Goal: Task Accomplishment & Management: Use online tool/utility

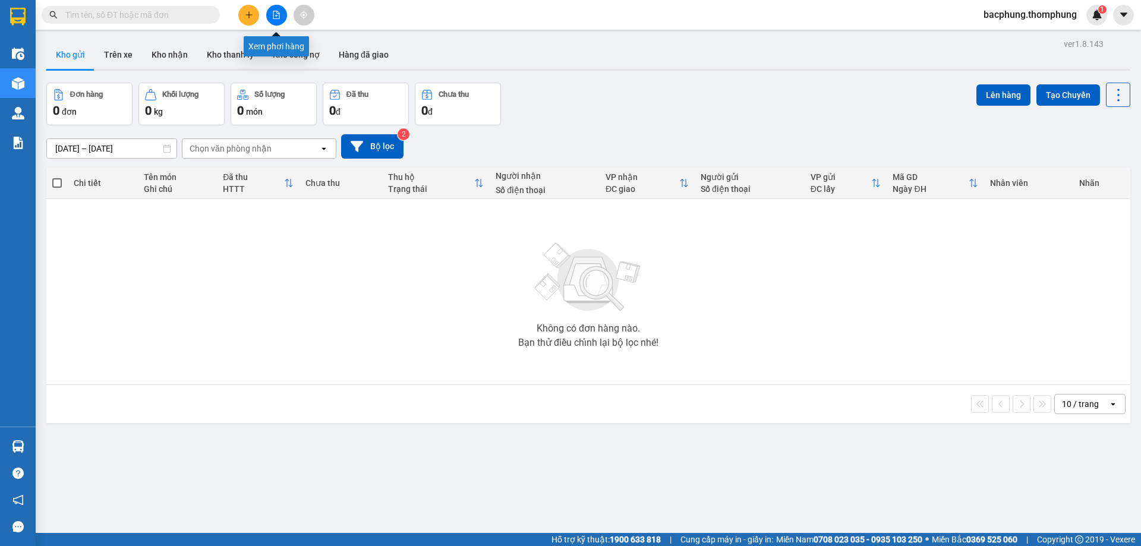
click at [274, 15] on icon "file-add" at bounding box center [276, 15] width 8 height 8
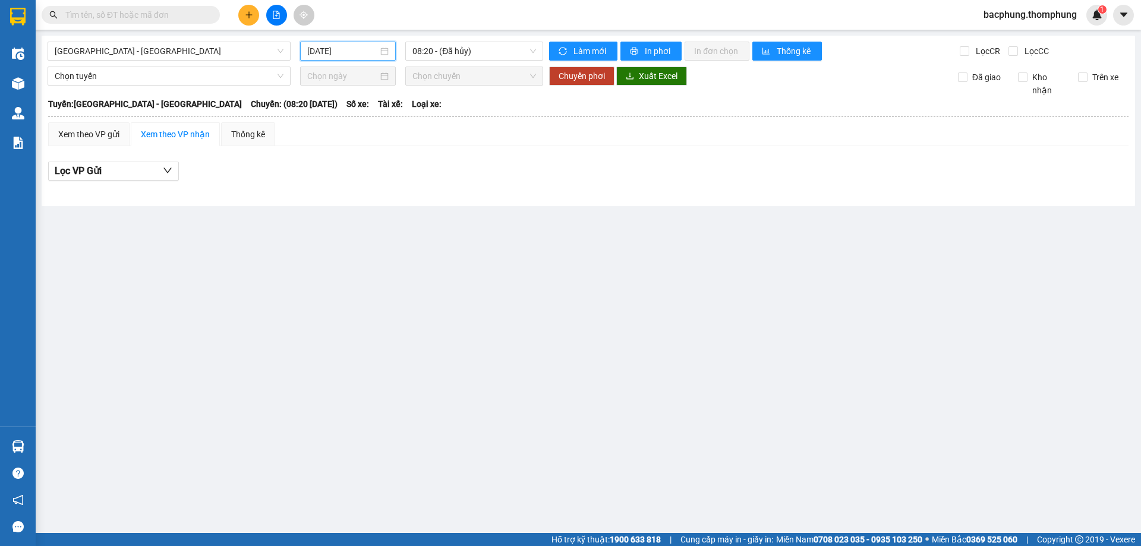
drag, startPoint x: 348, startPoint y: 52, endPoint x: 376, endPoint y: 77, distance: 38.3
click at [350, 54] on input "[DATE]" at bounding box center [342, 51] width 71 height 13
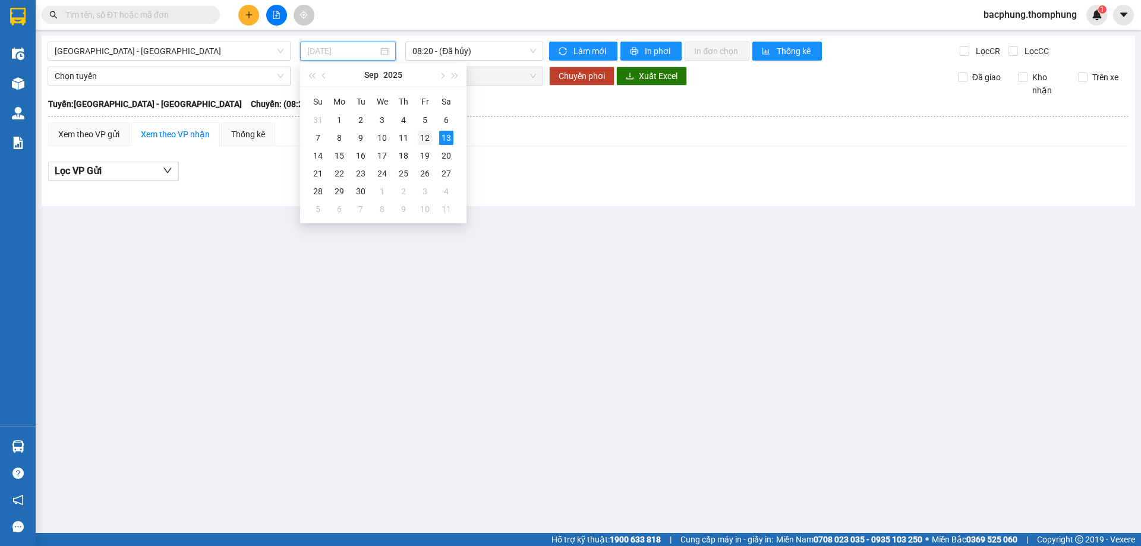
click at [423, 132] on div "12" at bounding box center [425, 138] width 14 height 14
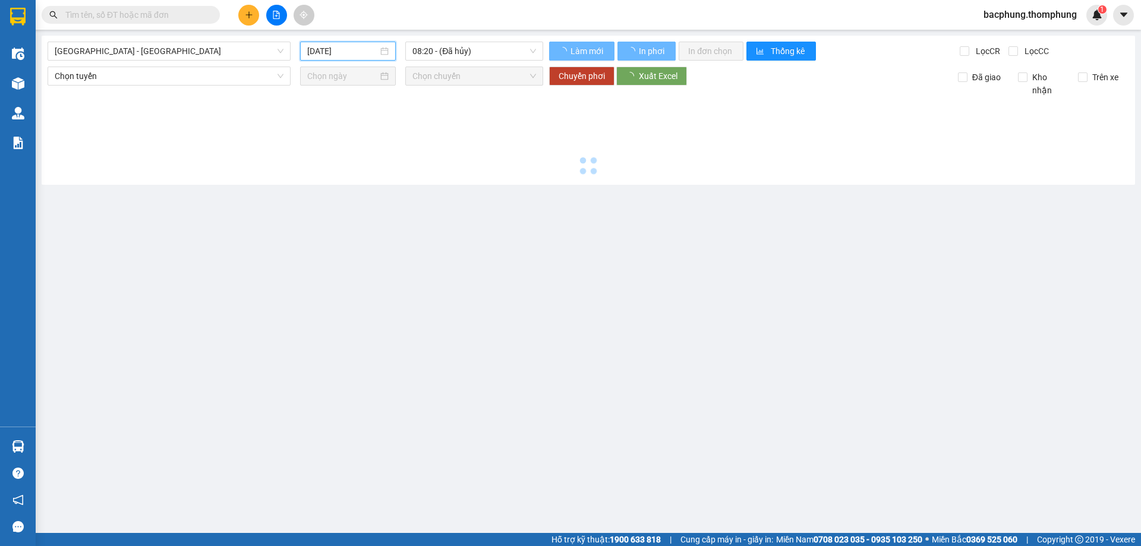
type input "[DATE]"
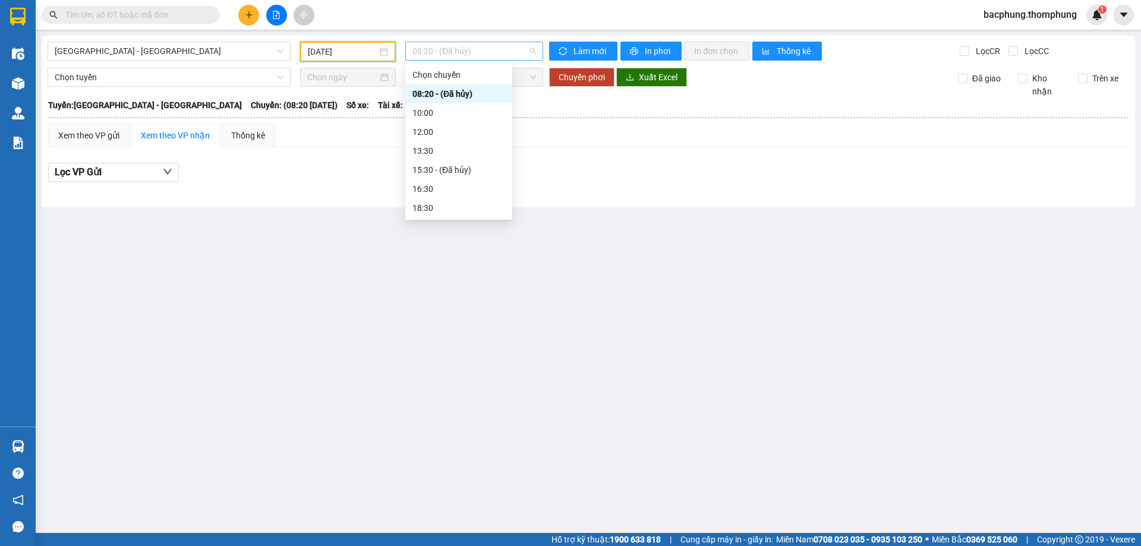
click at [479, 51] on span "08:20 - (Đã [PERSON_NAME])" at bounding box center [474, 51] width 124 height 18
drag, startPoint x: 411, startPoint y: 206, endPoint x: 429, endPoint y: 195, distance: 21.3
click at [413, 205] on div "18:30" at bounding box center [458, 207] width 107 height 19
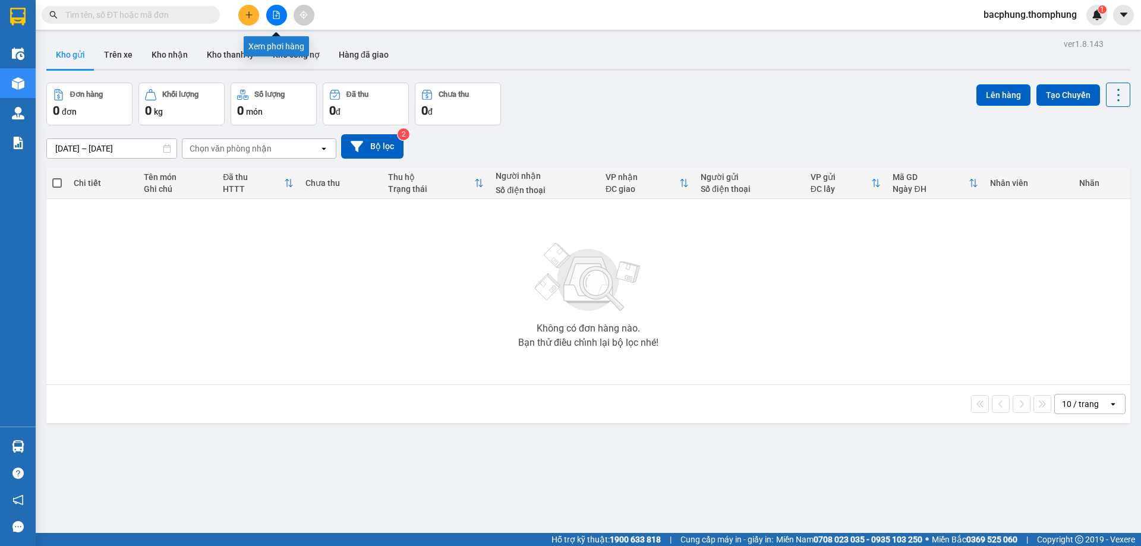
click at [275, 17] on icon "file-add" at bounding box center [276, 15] width 8 height 8
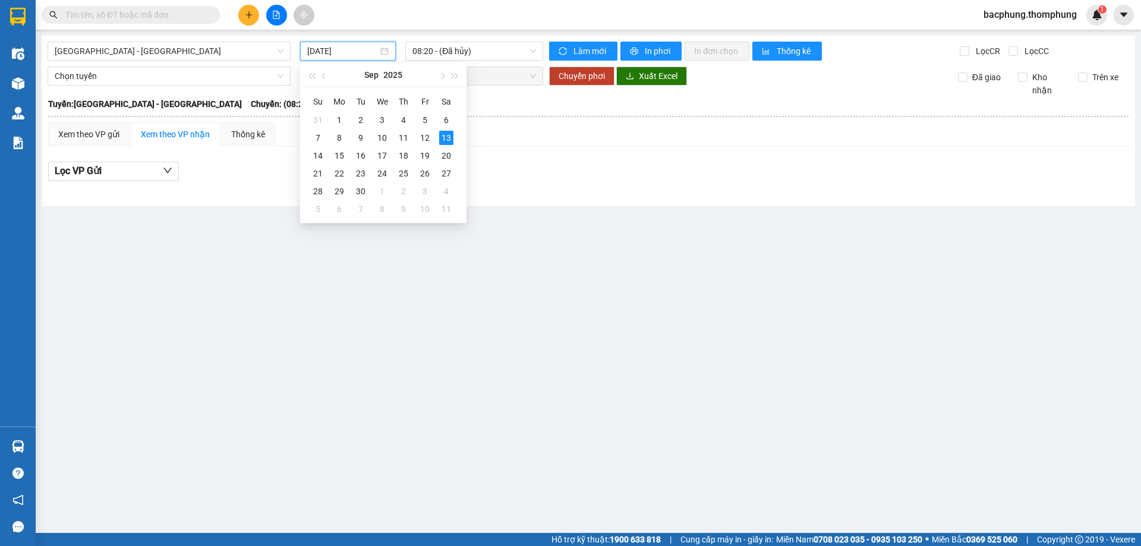
click at [358, 49] on input "[DATE]" at bounding box center [342, 51] width 71 height 13
click at [422, 136] on div "12" at bounding box center [425, 138] width 14 height 14
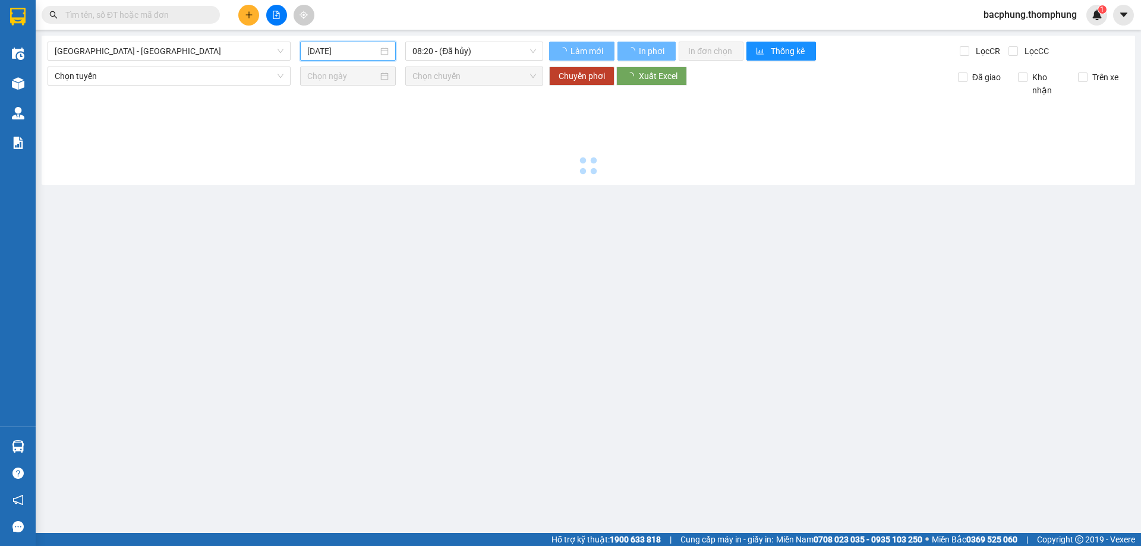
type input "[DATE]"
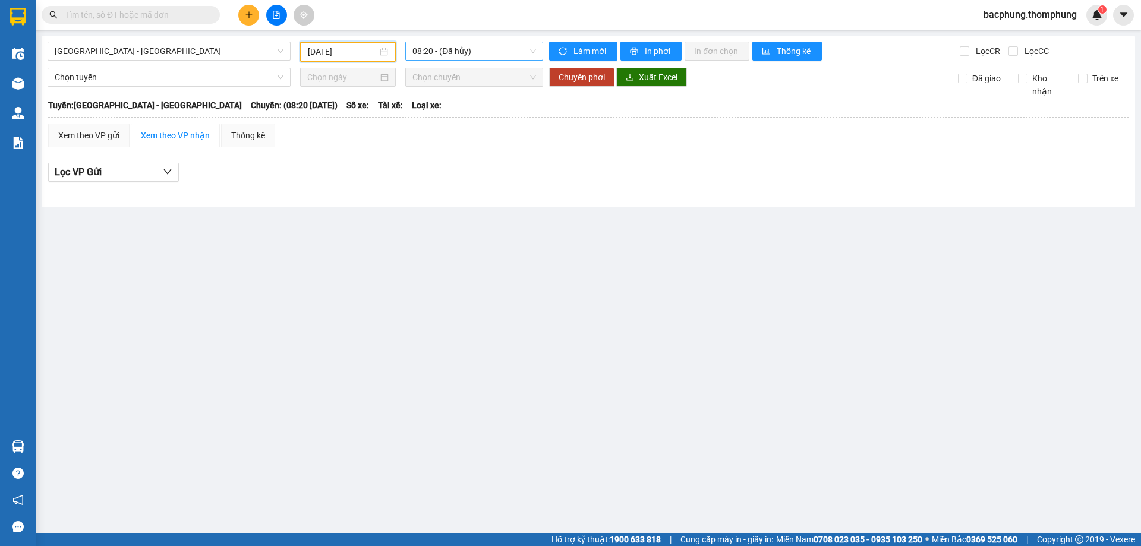
click at [476, 53] on span "08:20 - (Đã [PERSON_NAME])" at bounding box center [474, 51] width 124 height 18
click at [431, 187] on div "16:30" at bounding box center [458, 188] width 93 height 13
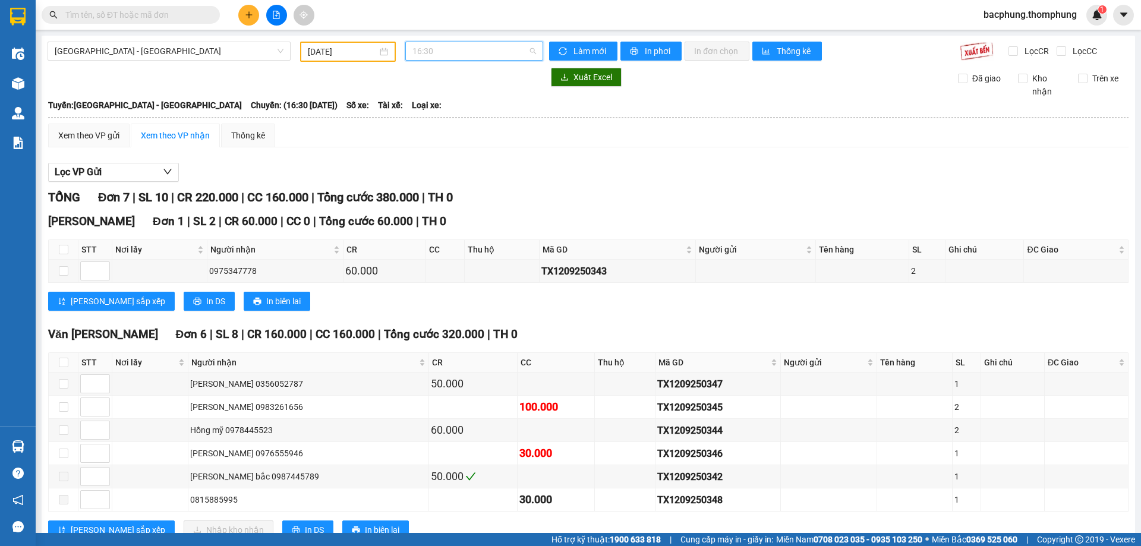
click at [444, 51] on span "16:30" at bounding box center [474, 51] width 124 height 18
click at [432, 113] on div "10:00" at bounding box center [455, 112] width 93 height 13
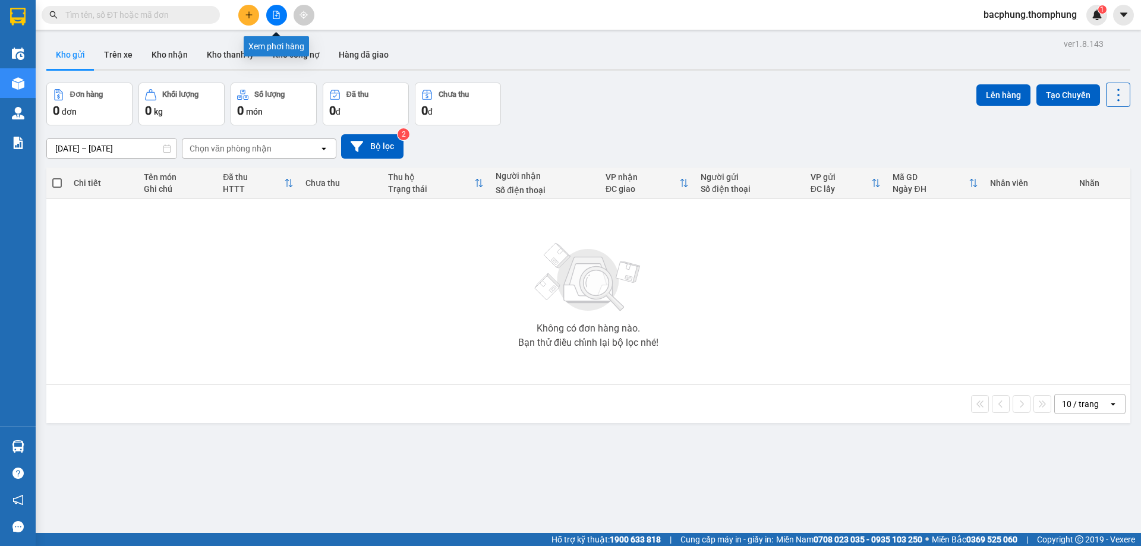
click at [277, 16] on icon "file-add" at bounding box center [276, 15] width 7 height 8
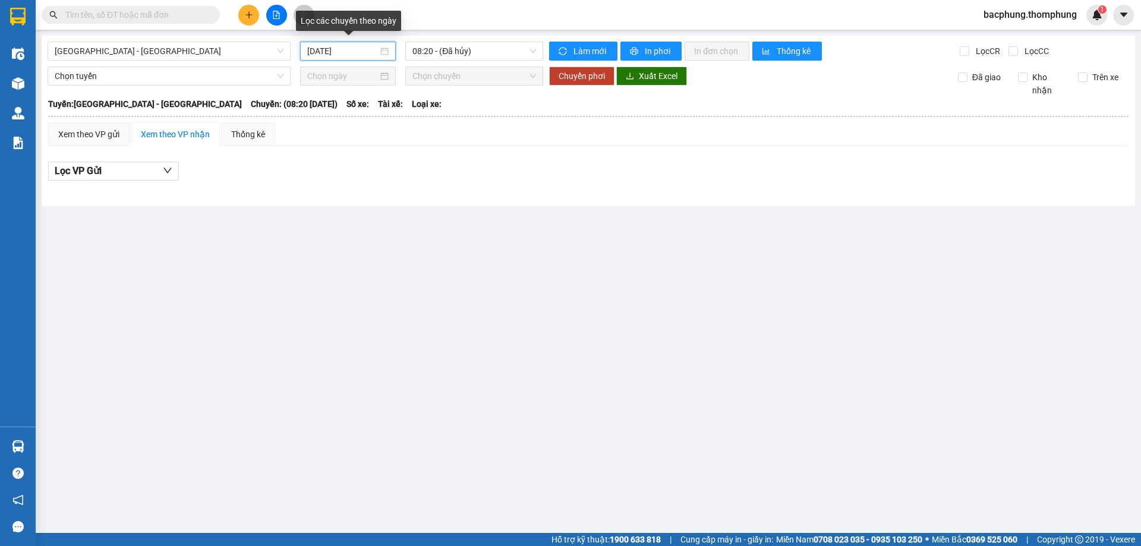
click at [349, 53] on input "[DATE]" at bounding box center [342, 51] width 71 height 13
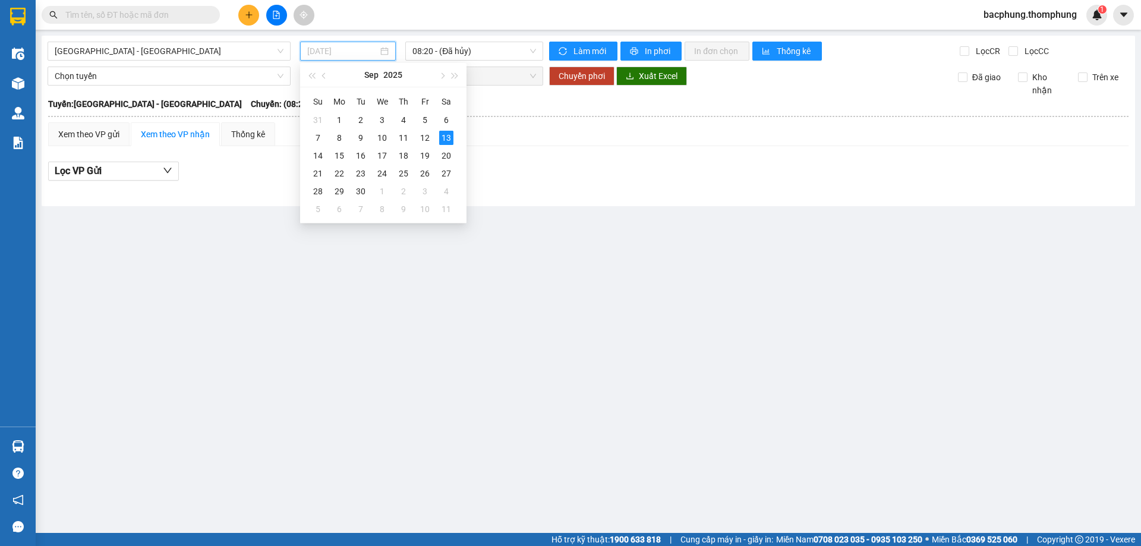
drag, startPoint x: 423, startPoint y: 138, endPoint x: 447, endPoint y: 84, distance: 58.8
click at [424, 137] on div "12" at bounding box center [425, 138] width 14 height 14
type input "[DATE]"
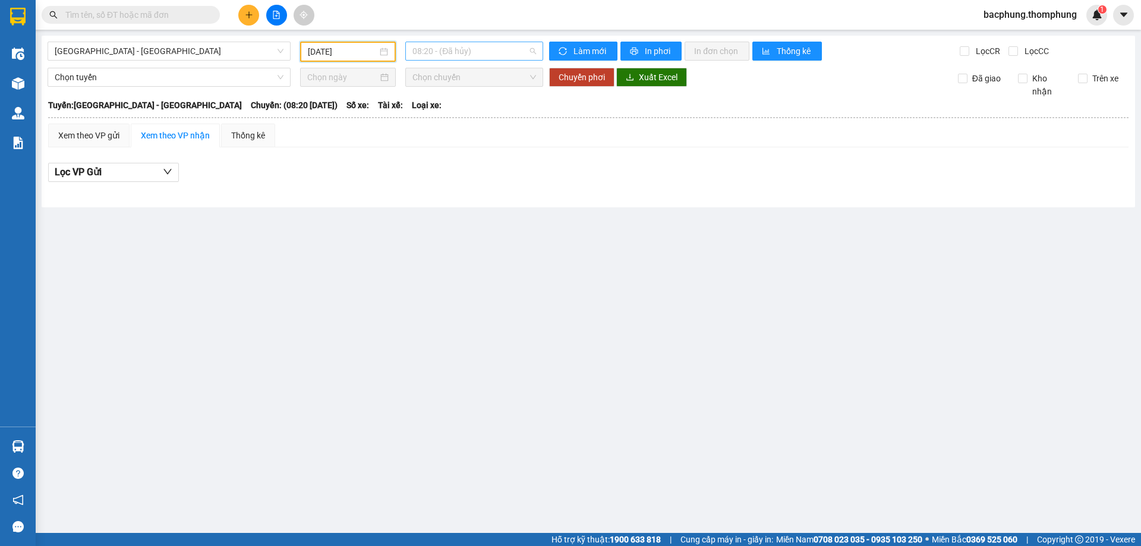
click at [465, 53] on span "08:20 - (Đã hủy)" at bounding box center [474, 51] width 124 height 18
click at [419, 205] on div "21:30" at bounding box center [458, 207] width 93 height 13
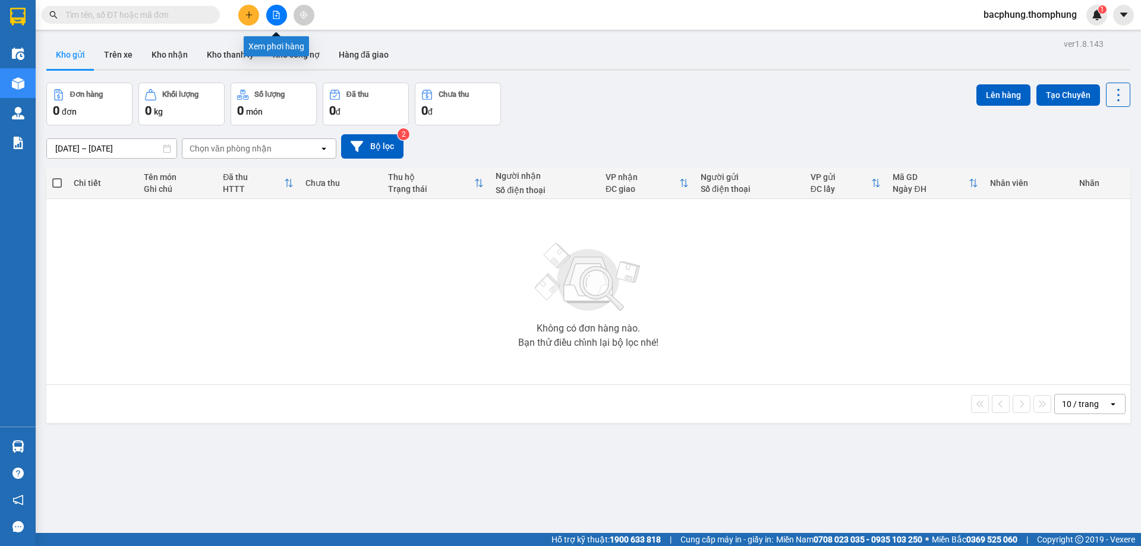
click at [278, 15] on icon "file-add" at bounding box center [276, 15] width 8 height 8
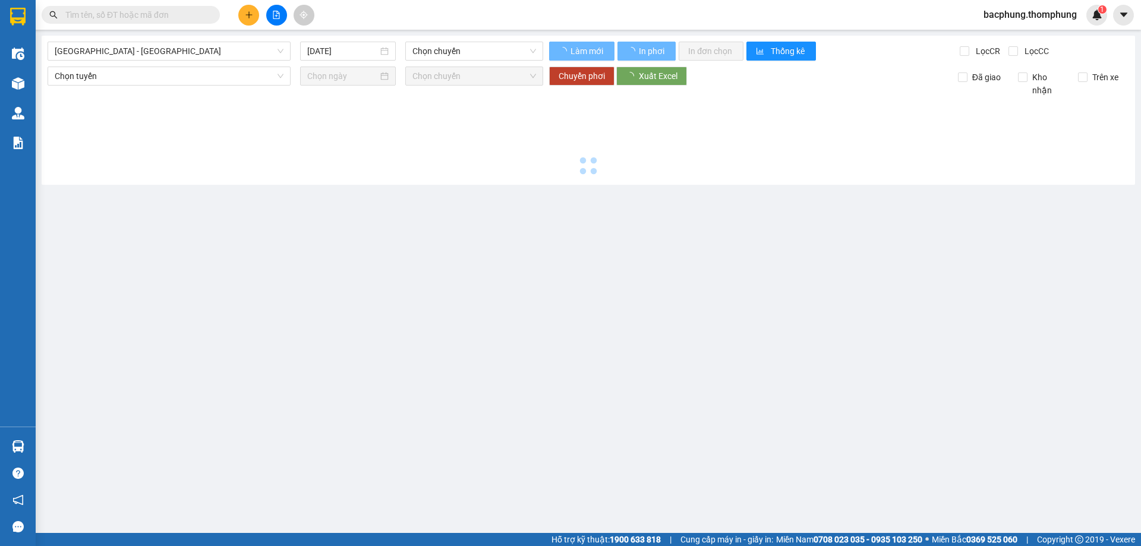
click at [278, 15] on icon "file-add" at bounding box center [276, 15] width 8 height 8
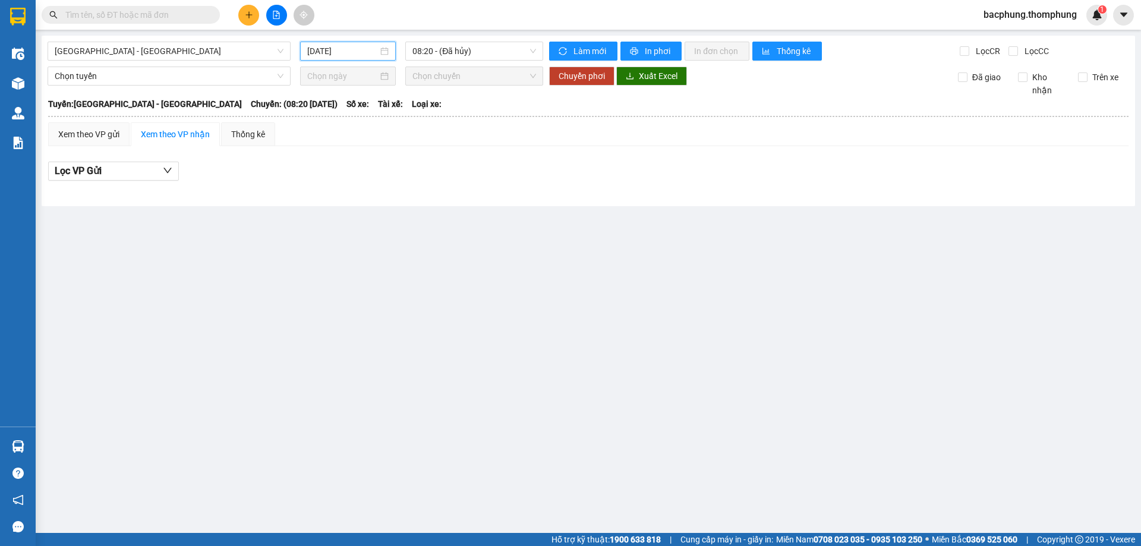
click at [362, 48] on input "[DATE]" at bounding box center [342, 51] width 71 height 13
drag, startPoint x: 362, startPoint y: 48, endPoint x: 362, endPoint y: 54, distance: 6.0
click at [362, 48] on input "[DATE]" at bounding box center [342, 51] width 71 height 13
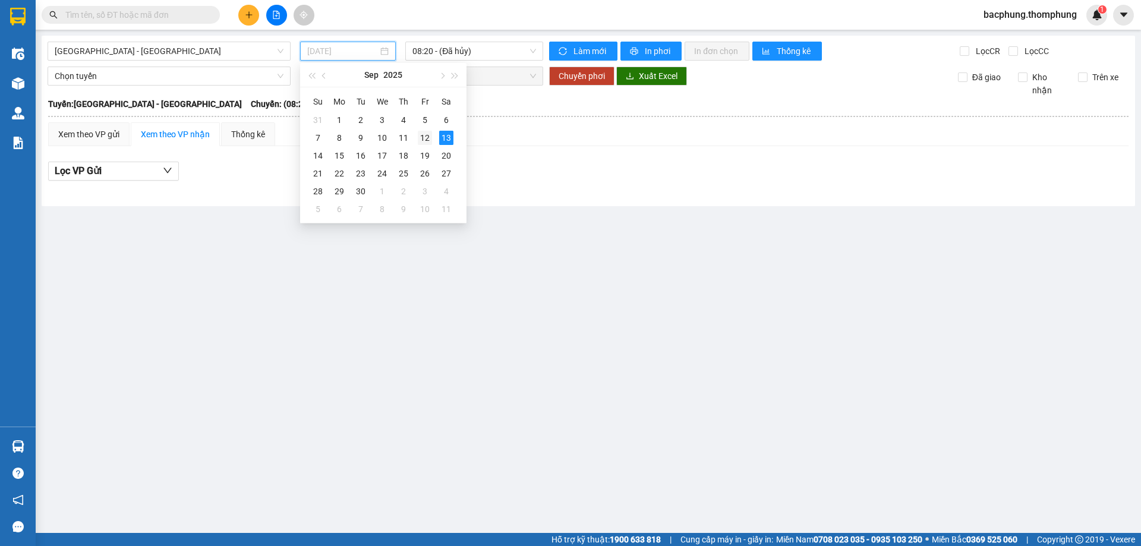
click at [422, 134] on div "12" at bounding box center [425, 138] width 14 height 14
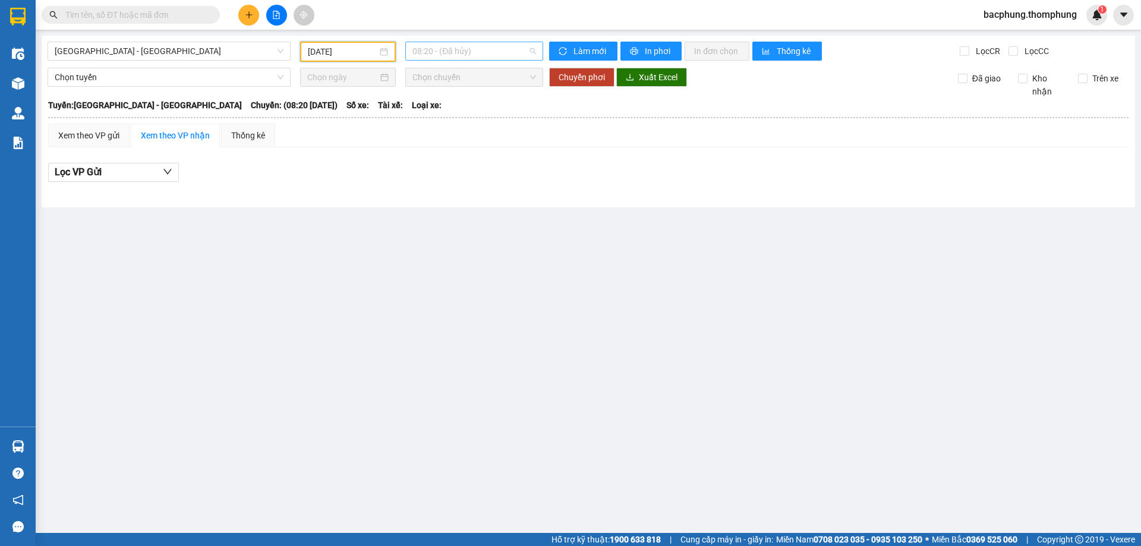
click at [470, 56] on span "08:20 - (Đã [PERSON_NAME])" at bounding box center [474, 51] width 124 height 18
click at [468, 109] on div "10:00" at bounding box center [458, 112] width 93 height 13
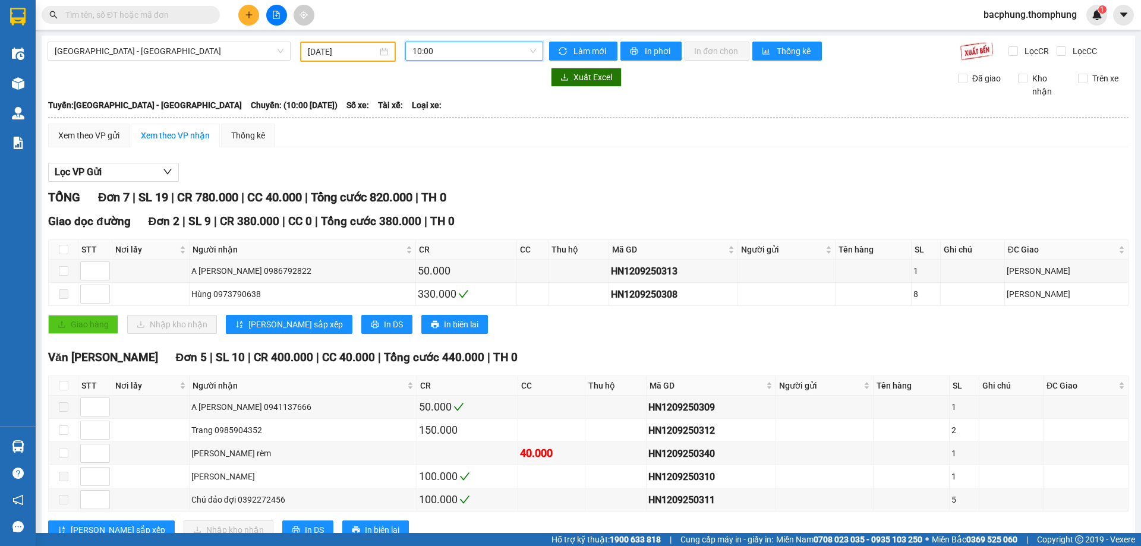
click at [457, 49] on span "10:00" at bounding box center [474, 51] width 124 height 18
drag, startPoint x: 453, startPoint y: 209, endPoint x: 486, endPoint y: 203, distance: 33.1
click at [456, 208] on div "21:30" at bounding box center [455, 207] width 93 height 13
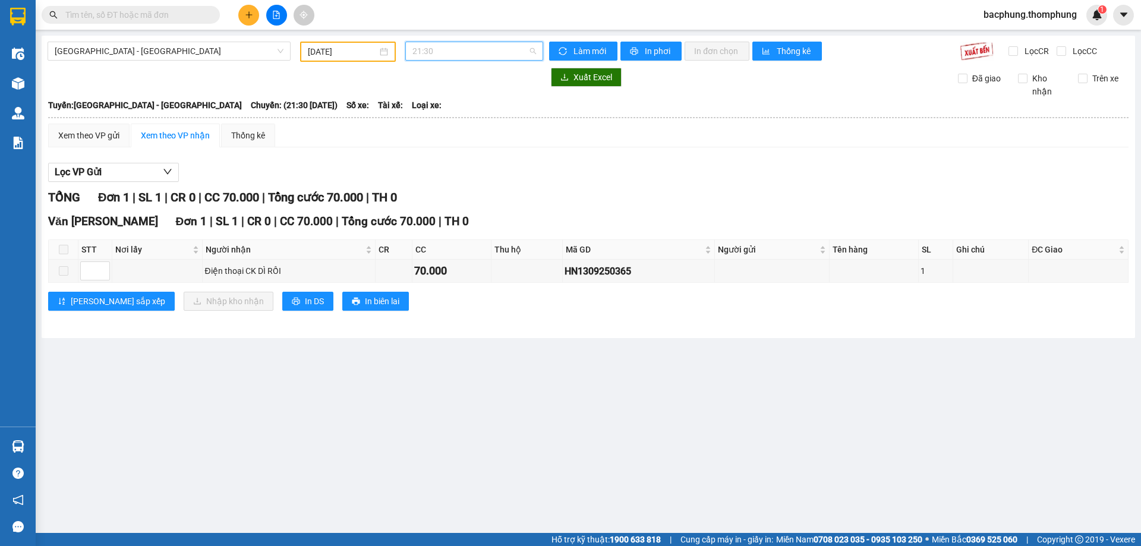
click at [445, 46] on span "21:30" at bounding box center [474, 51] width 124 height 18
click at [339, 49] on input "[DATE]" at bounding box center [343, 51] width 70 height 13
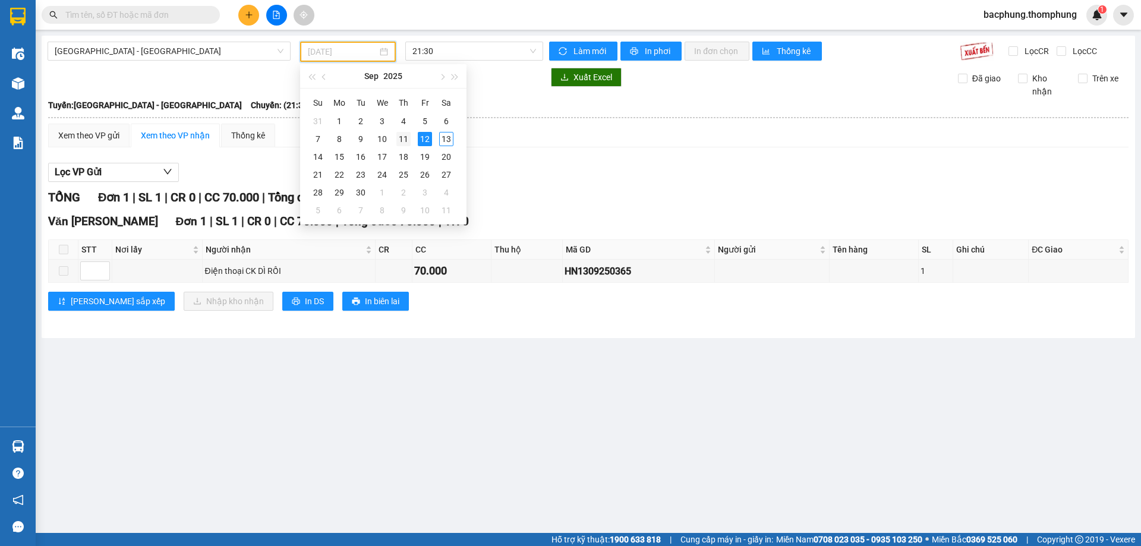
click at [405, 139] on div "11" at bounding box center [403, 139] width 14 height 14
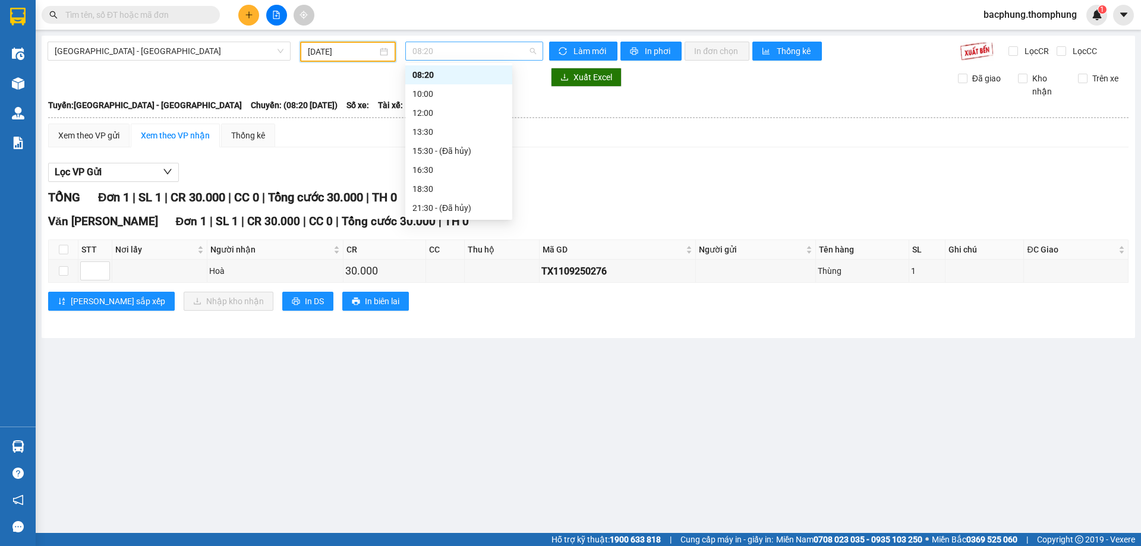
click at [469, 53] on span "08:20" at bounding box center [474, 51] width 124 height 18
click at [456, 80] on div "08:20" at bounding box center [458, 74] width 93 height 13
click at [456, 48] on span "08:20" at bounding box center [474, 51] width 124 height 18
click at [446, 187] on div "18:30" at bounding box center [458, 188] width 93 height 13
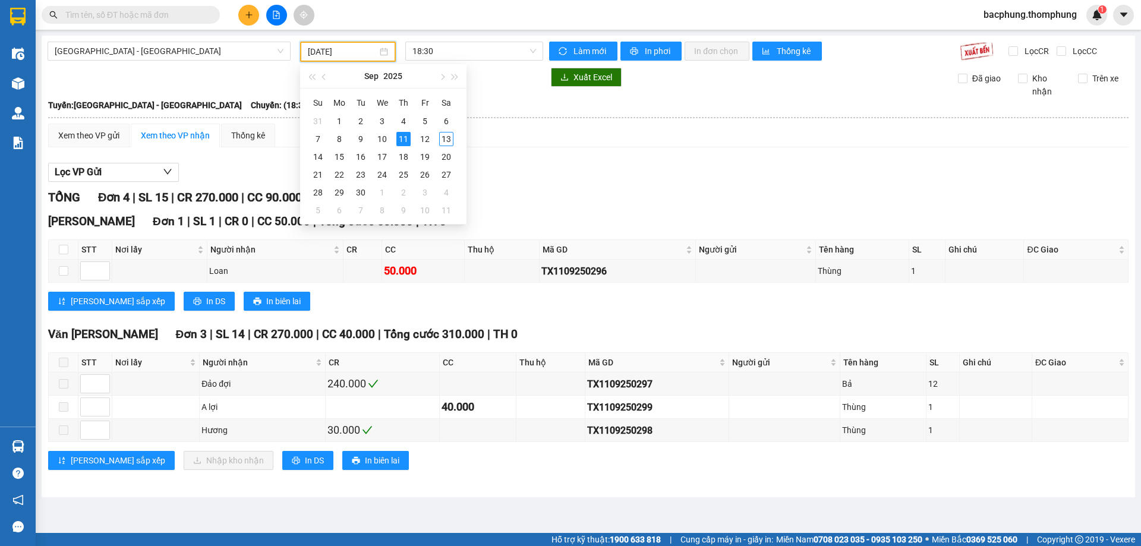
click at [354, 54] on input "[DATE]" at bounding box center [343, 51] width 70 height 13
click at [381, 137] on div "10" at bounding box center [382, 139] width 14 height 14
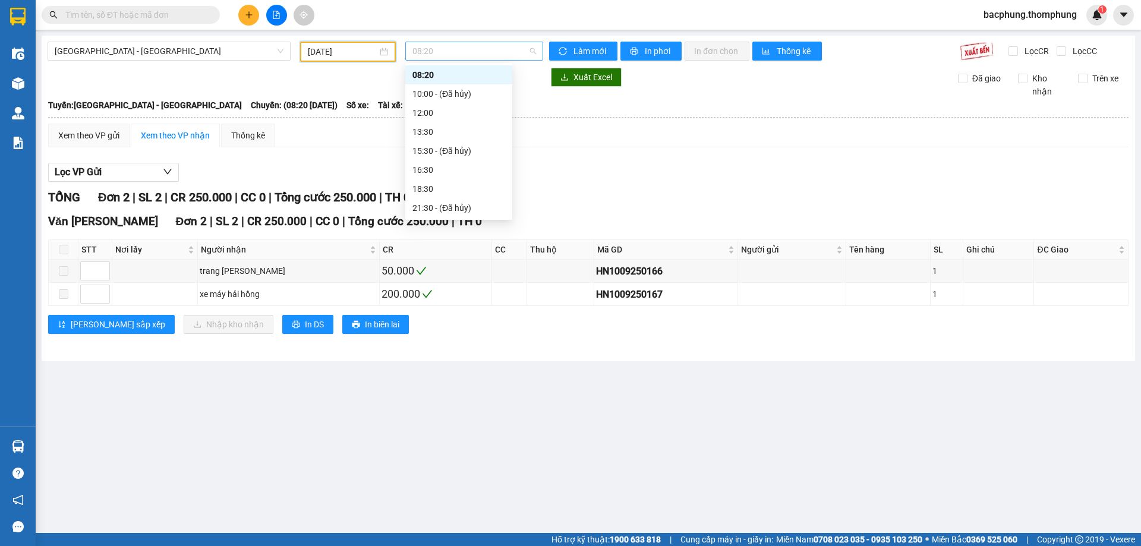
click at [454, 52] on span "08:20" at bounding box center [474, 51] width 124 height 18
click at [450, 168] on div "16:30" at bounding box center [458, 169] width 93 height 13
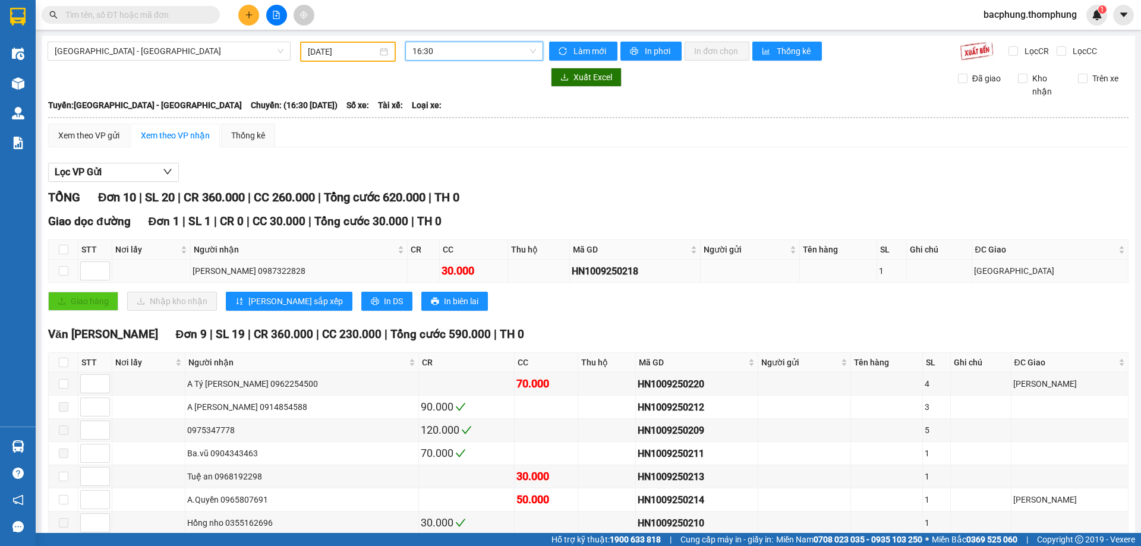
scroll to position [109, 0]
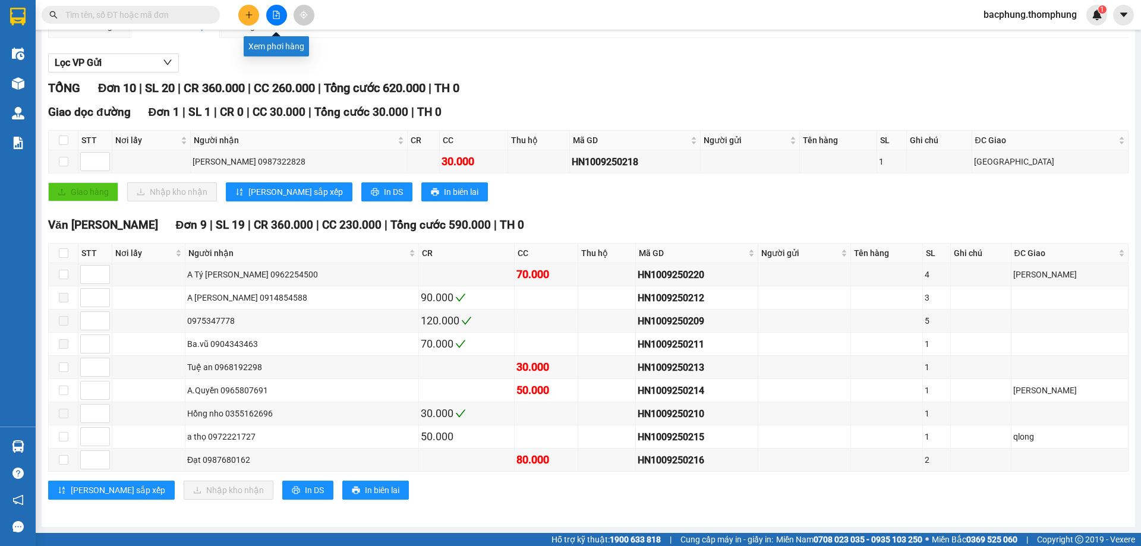
click at [275, 16] on icon "file-add" at bounding box center [276, 15] width 7 height 8
click at [277, 16] on icon "file-add" at bounding box center [276, 15] width 7 height 8
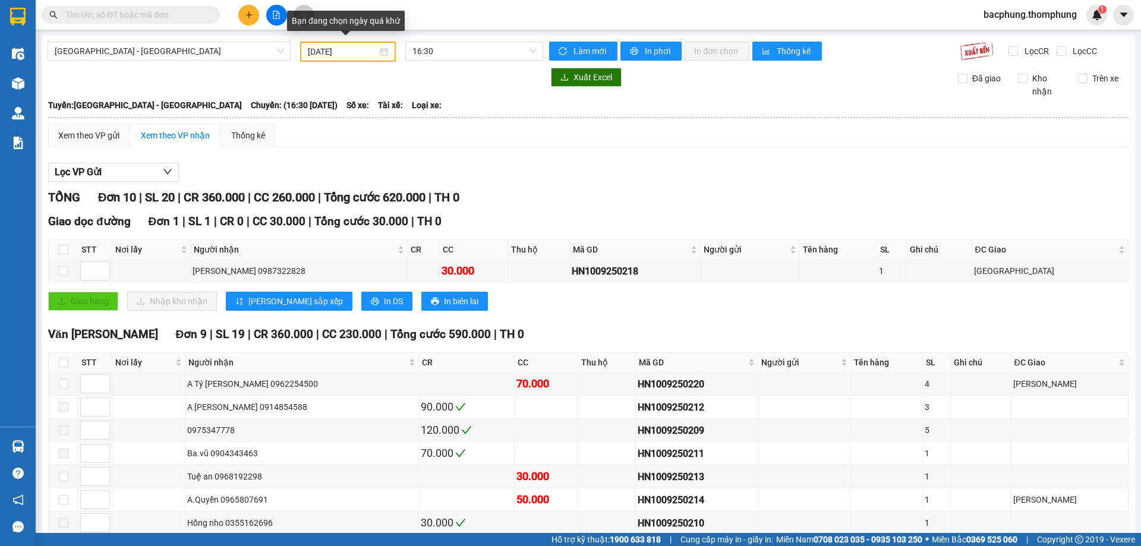
click at [335, 51] on input "[DATE]" at bounding box center [343, 51] width 70 height 13
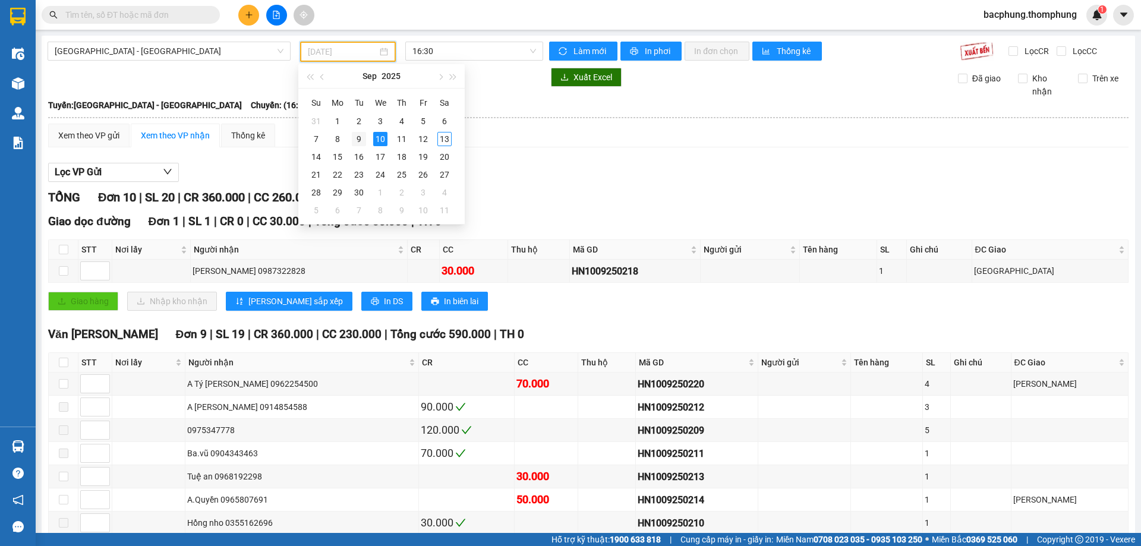
click at [358, 137] on div "9" at bounding box center [359, 139] width 14 height 14
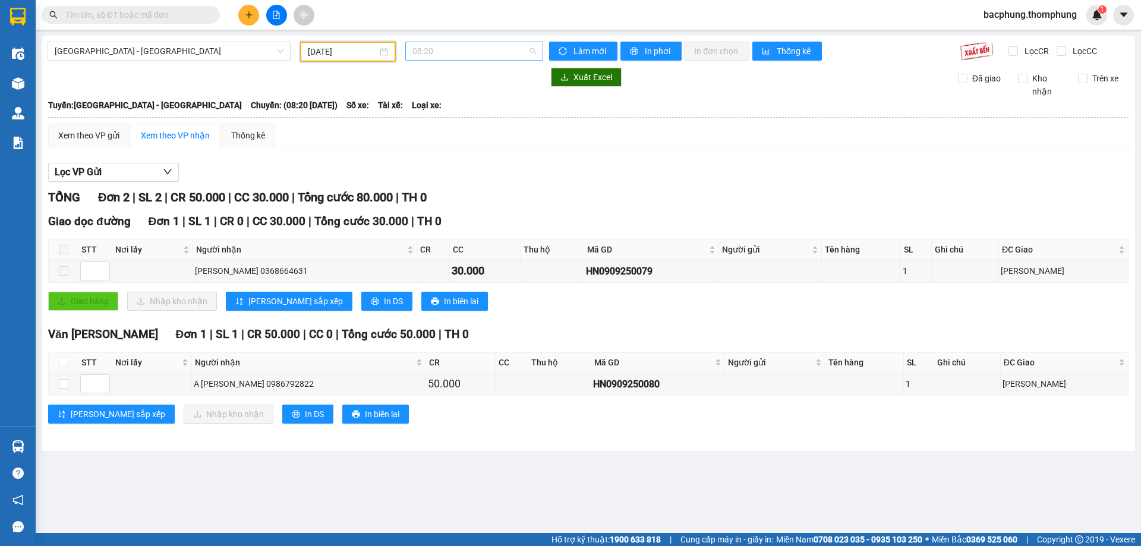
click at [421, 53] on span "08:20" at bounding box center [474, 51] width 124 height 18
click at [466, 191] on div "18:30" at bounding box center [458, 188] width 93 height 13
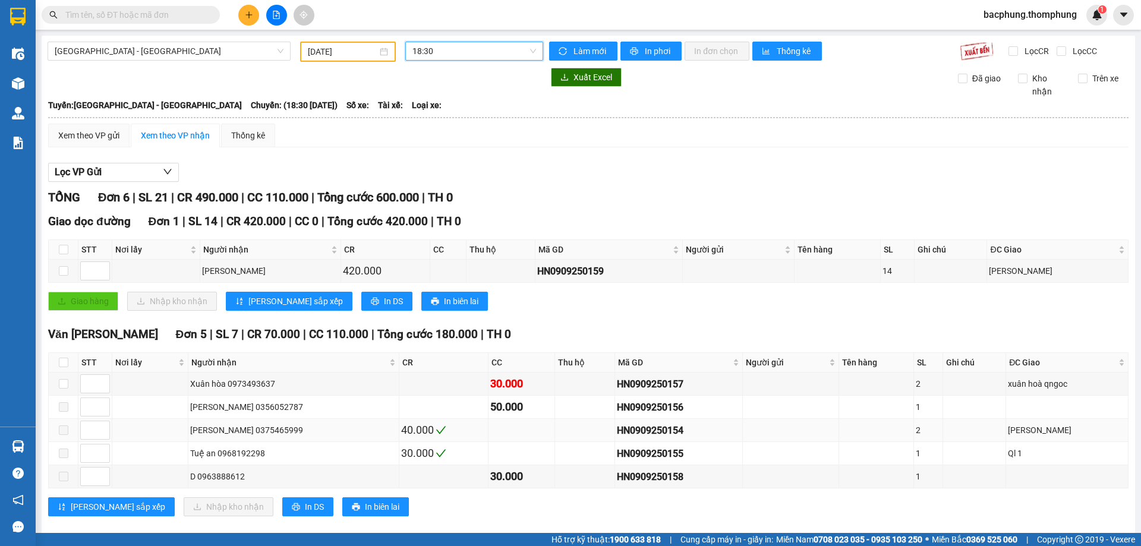
scroll to position [17, 0]
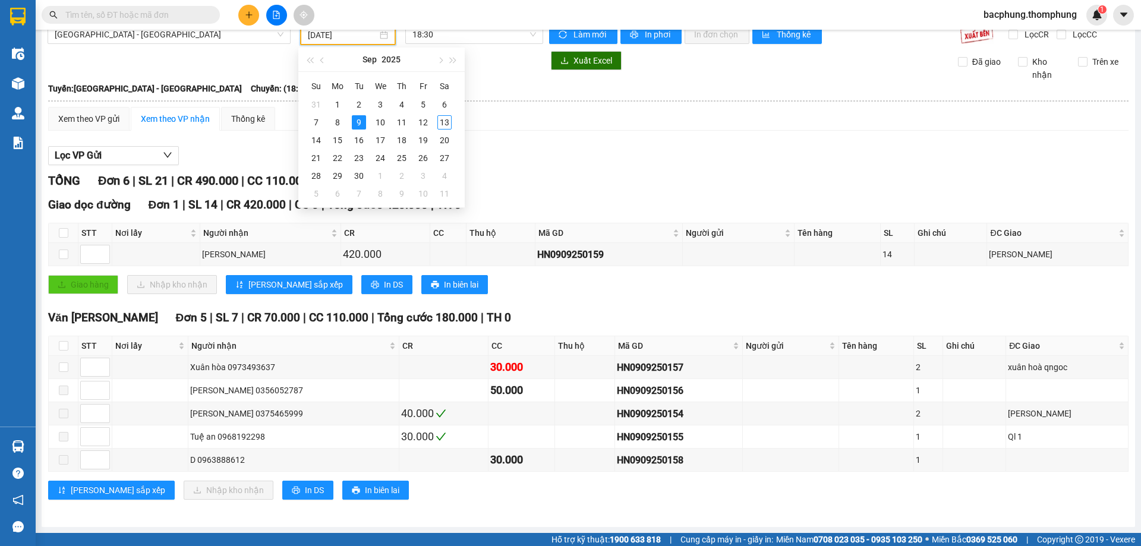
click at [367, 37] on input "09/09/2025" at bounding box center [343, 35] width 70 height 13
drag, startPoint x: 318, startPoint y: 122, endPoint x: 364, endPoint y: 92, distance: 55.4
click at [317, 122] on div "7" at bounding box center [316, 122] width 14 height 14
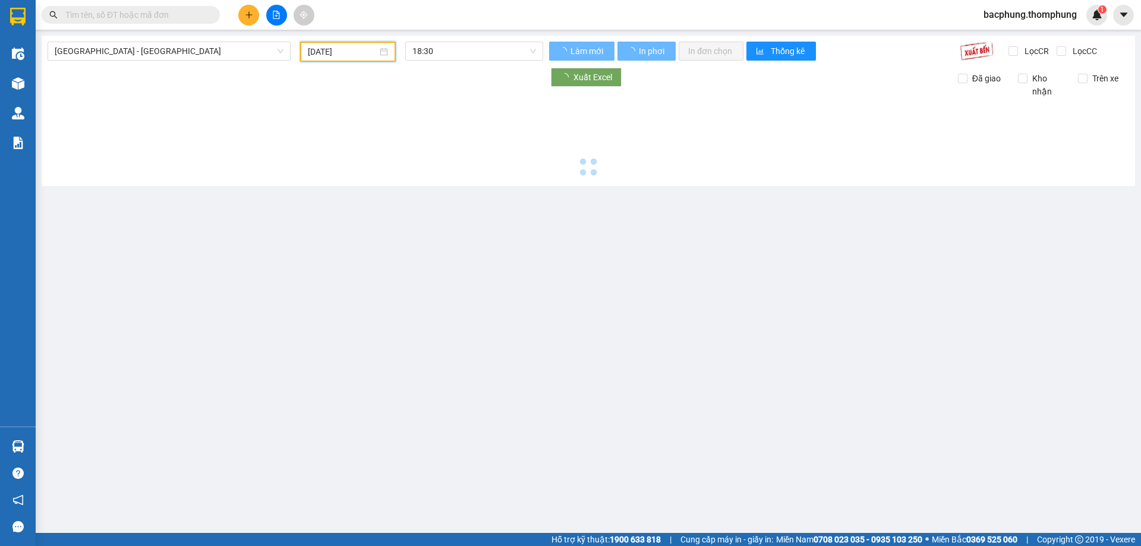
type input "07/09/2025"
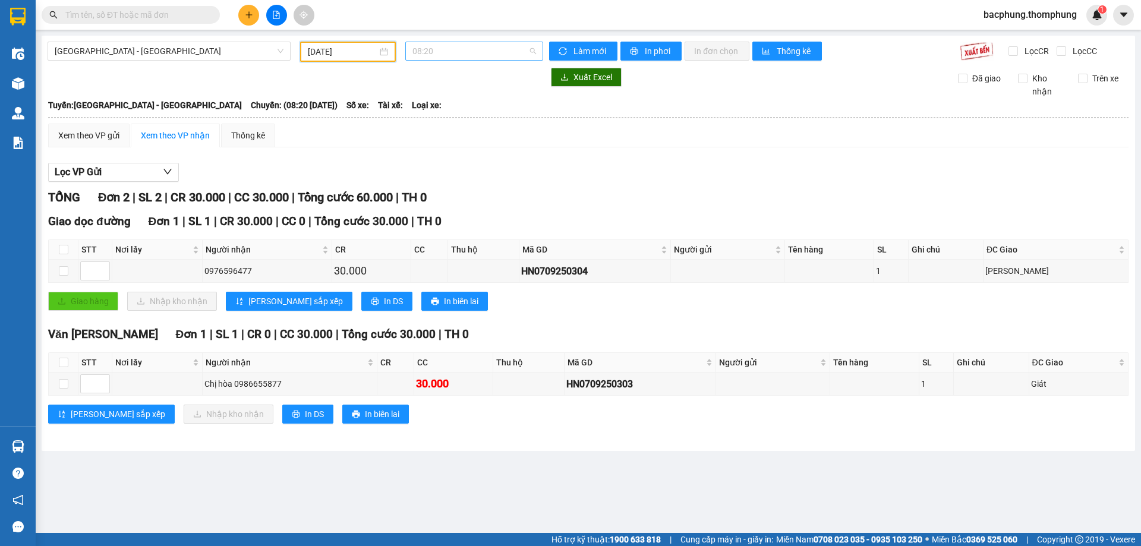
click at [438, 48] on span "08:20" at bounding box center [474, 51] width 124 height 18
drag, startPoint x: 451, startPoint y: 209, endPoint x: 474, endPoint y: 188, distance: 30.3
click at [452, 207] on div "21:30" at bounding box center [458, 207] width 93 height 13
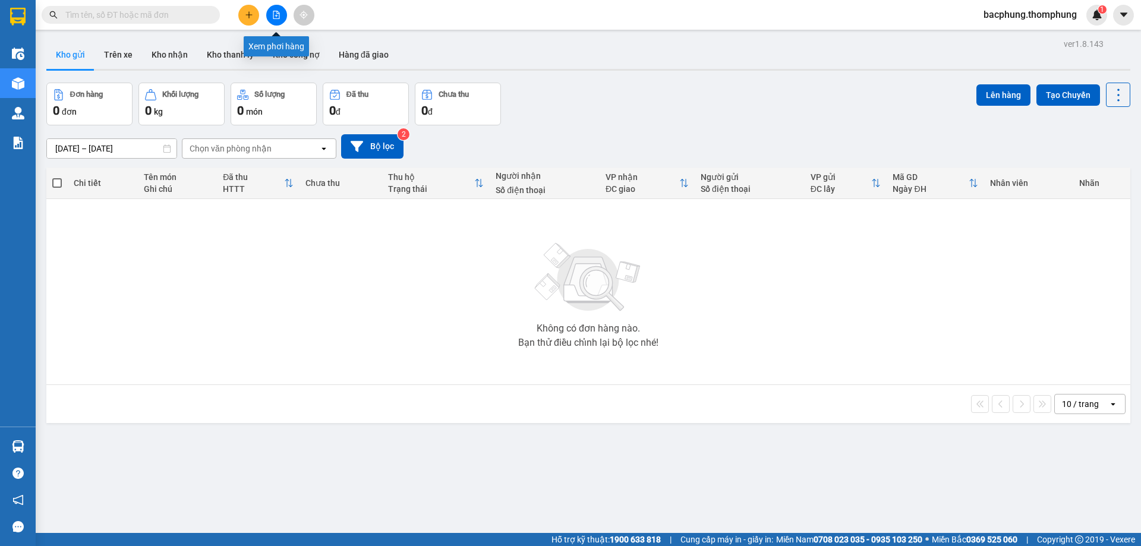
click at [277, 19] on button at bounding box center [276, 15] width 21 height 21
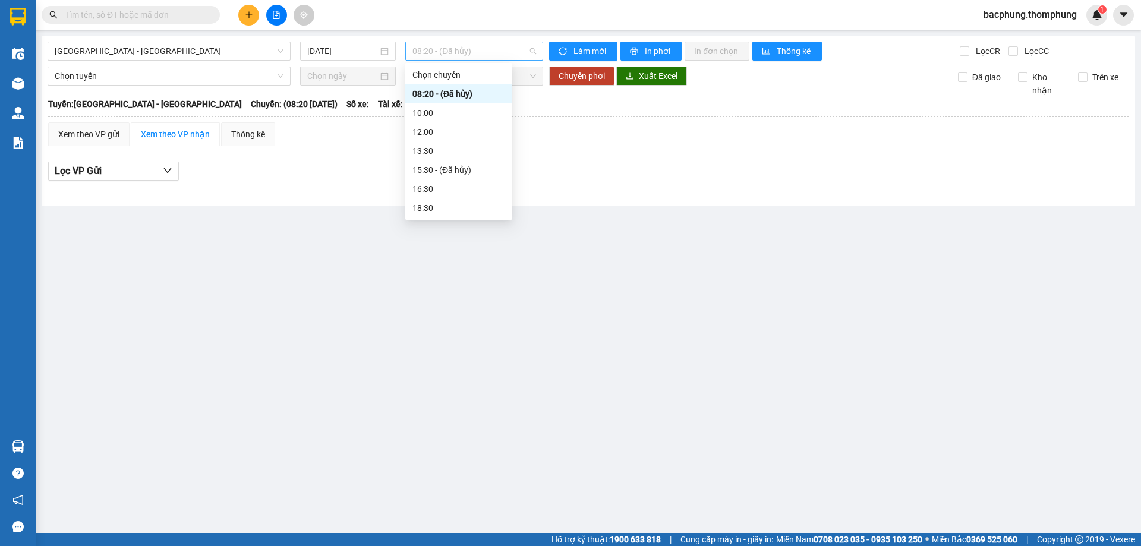
click at [453, 52] on span "08:20 - (Đã [PERSON_NAME])" at bounding box center [474, 51] width 124 height 18
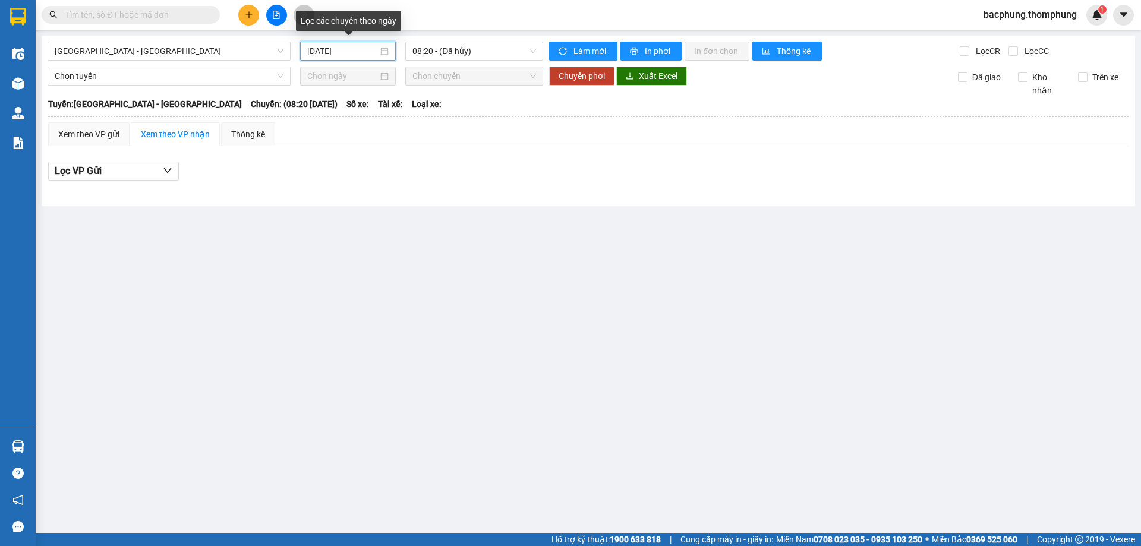
click at [336, 52] on input "[DATE]" at bounding box center [342, 51] width 71 height 13
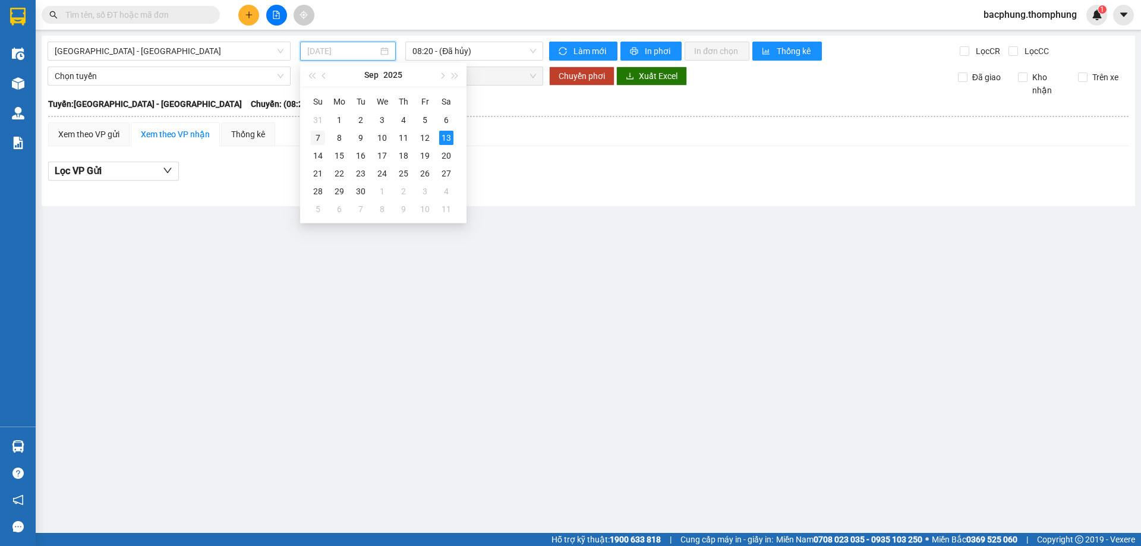
click at [318, 138] on div "7" at bounding box center [318, 138] width 14 height 14
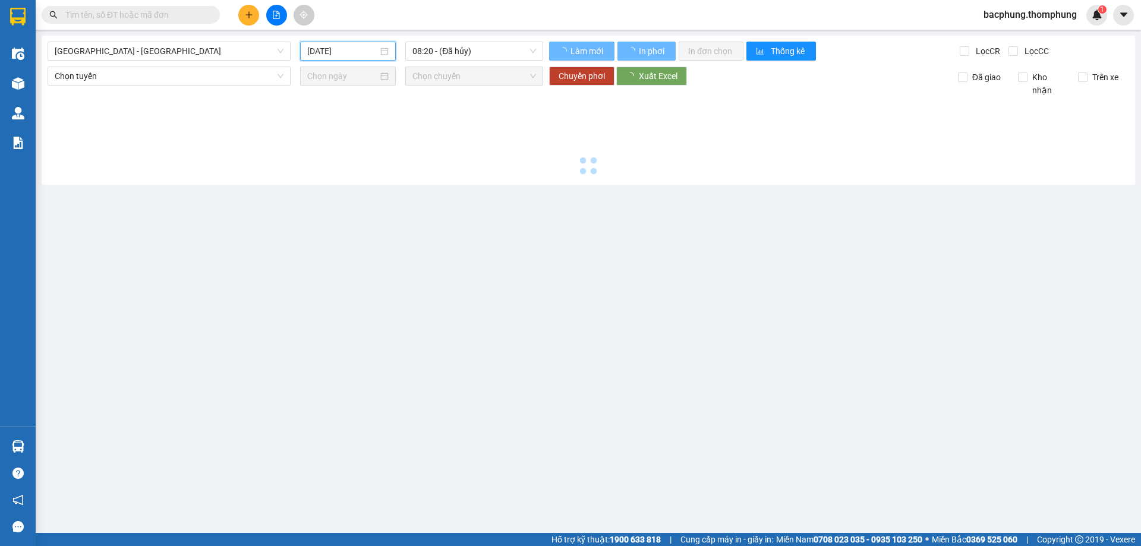
type input "07/09/2025"
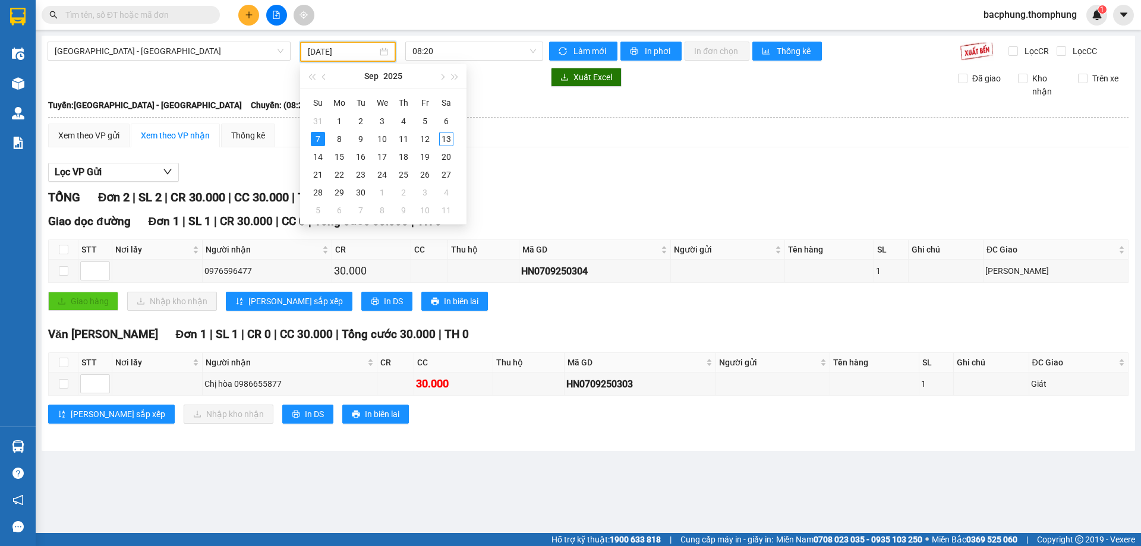
click at [575, 114] on th at bounding box center [588, 117] width 1081 height 11
